Goal: Find specific page/section: Find specific page/section

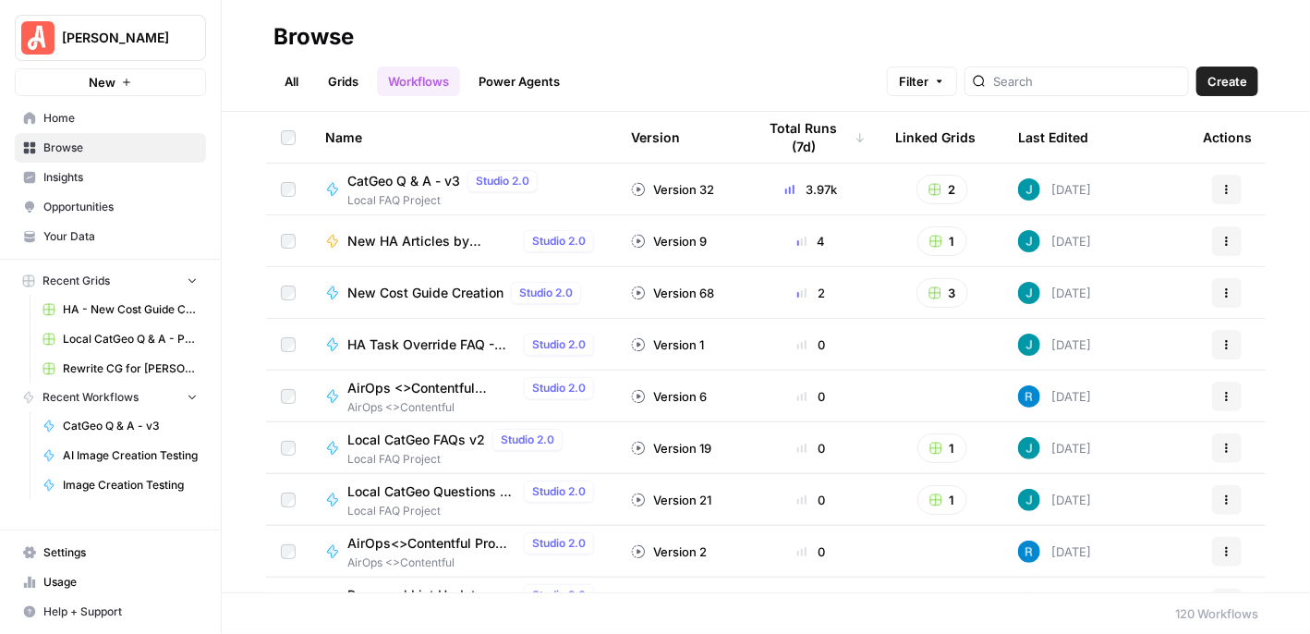
click at [134, 233] on span "Your Data" at bounding box center [120, 236] width 154 height 17
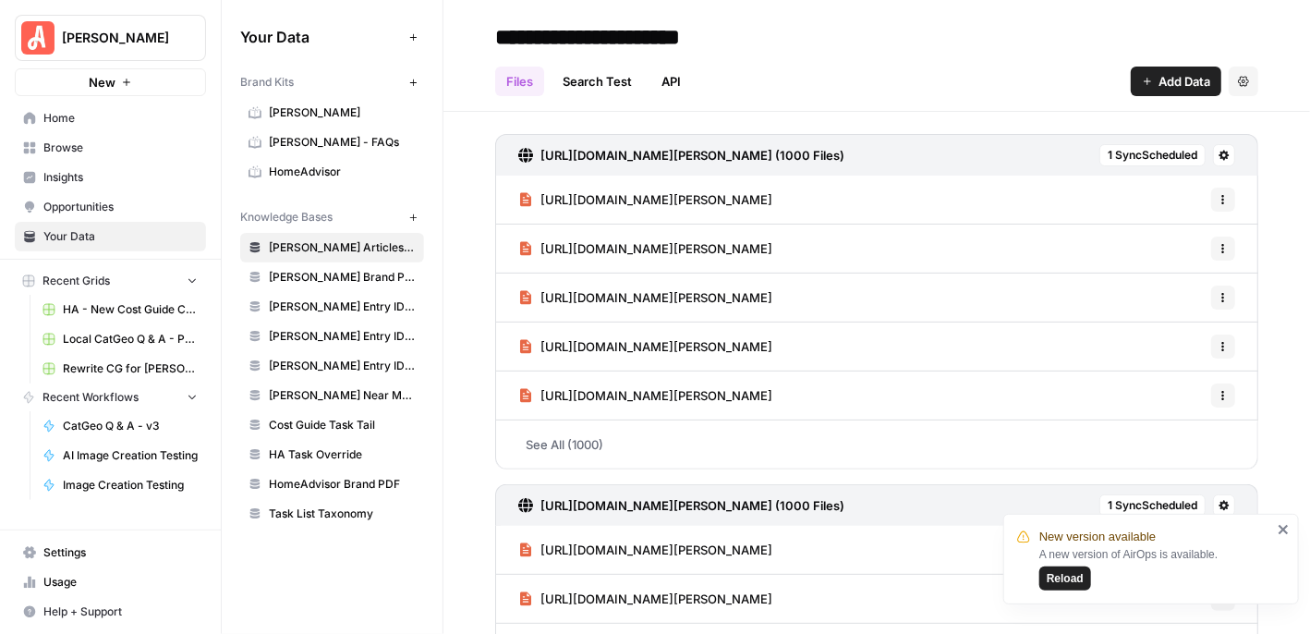
click at [345, 167] on span "HomeAdvisor" at bounding box center [342, 171] width 147 height 17
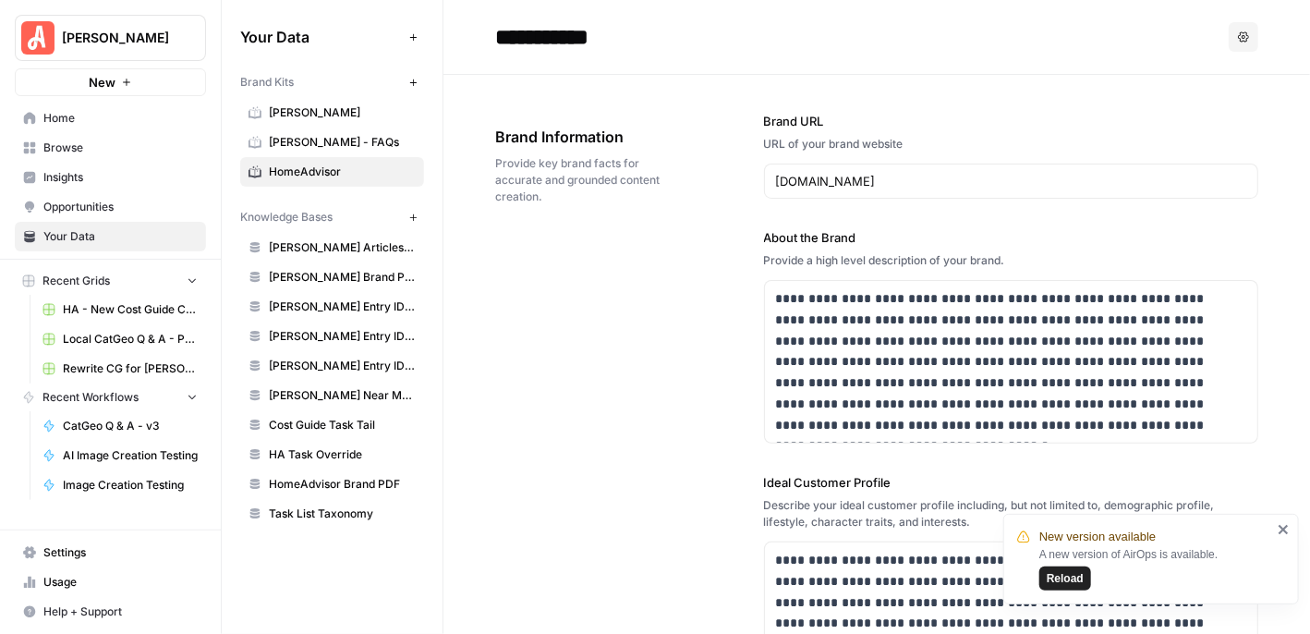
click at [1287, 527] on icon "close" at bounding box center [1283, 529] width 13 height 15
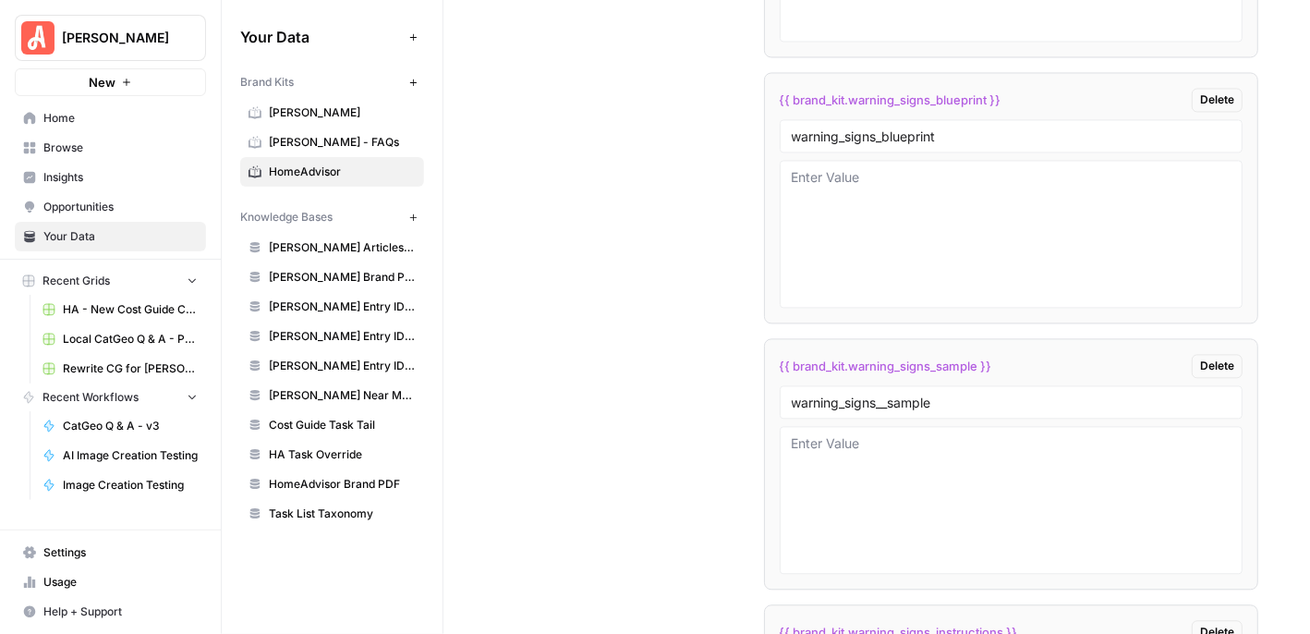
scroll to position [11551, 0]
